Goal: Consume media (video, audio): Consume media (video, audio)

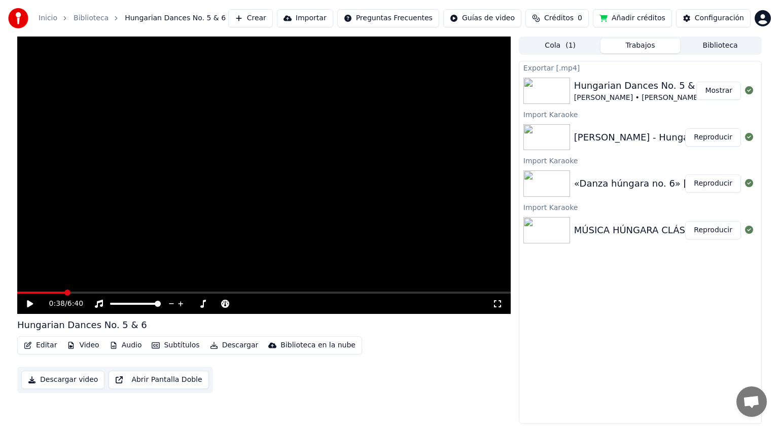
click at [33, 302] on icon at bounding box center [37, 304] width 24 height 8
drag, startPoint x: 67, startPoint y: 294, endPoint x: 2, endPoint y: 290, distance: 65.0
click at [2, 290] on div "0:42 / 6:40 Hungarian Dances No. 5 & 6 Editar Video Audio Subtítulos Descargar …" at bounding box center [389, 229] width 779 height 387
click at [17, 289] on span at bounding box center [20, 292] width 6 height 6
click at [465, 292] on span at bounding box center [468, 292] width 6 height 6
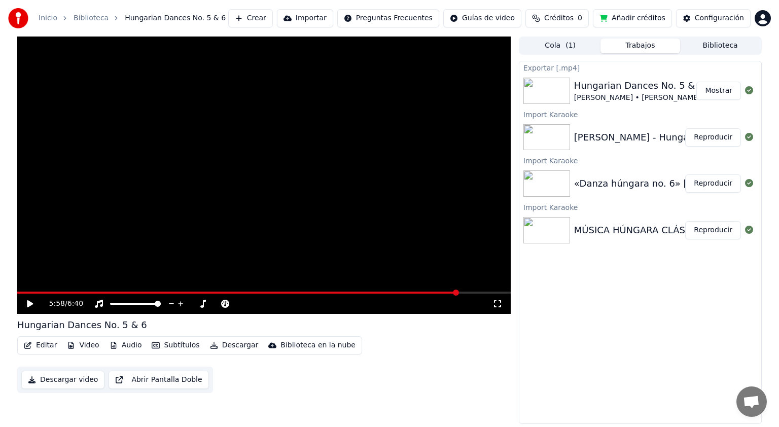
click at [28, 303] on icon at bounding box center [30, 303] width 6 height 7
click at [316, 289] on span at bounding box center [319, 292] width 6 height 6
click at [17, 289] on span at bounding box center [20, 292] width 6 height 6
click at [30, 304] on icon at bounding box center [29, 304] width 5 height 6
click at [725, 90] on button "Mostrar" at bounding box center [718, 91] width 45 height 18
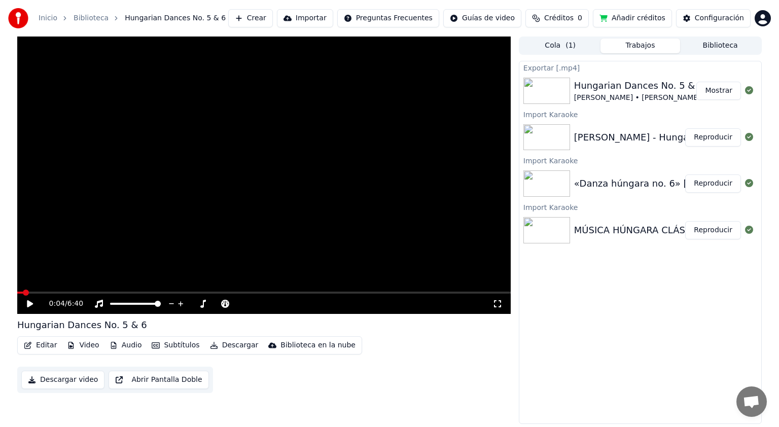
click at [717, 90] on button "Mostrar" at bounding box center [718, 91] width 45 height 18
